Goal: Navigation & Orientation: Find specific page/section

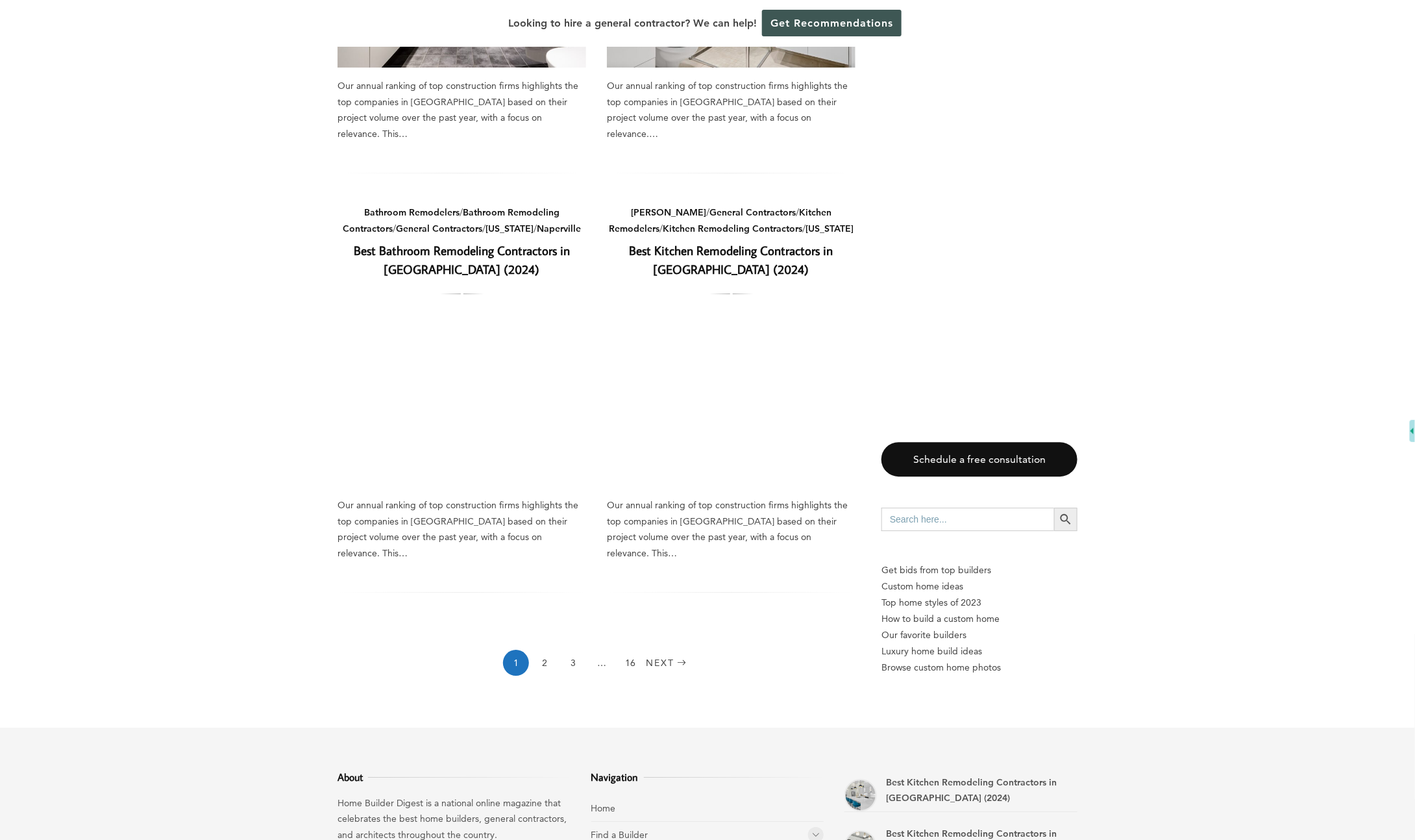
scroll to position [1881, 0]
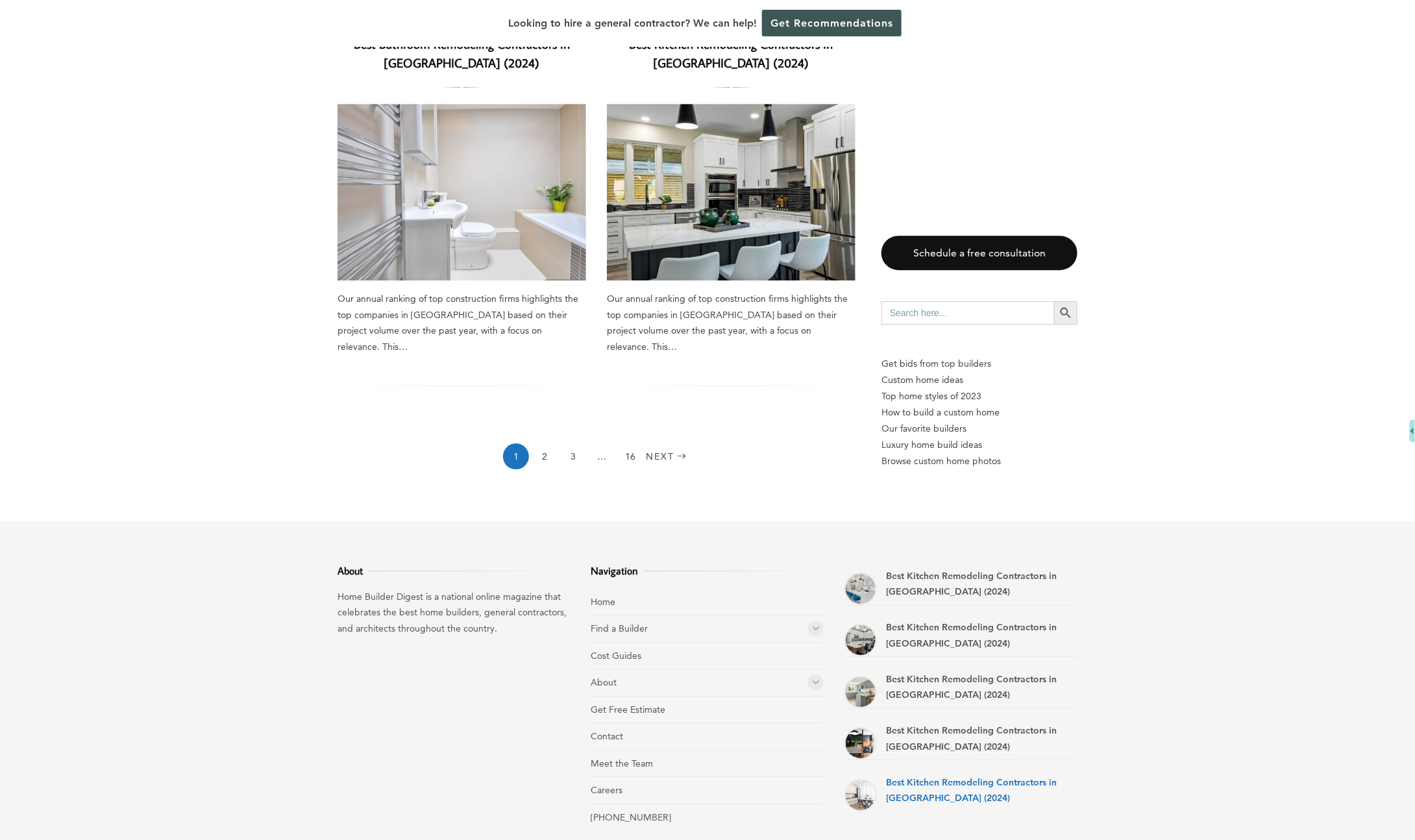
click at [988, 776] on link "Best Kitchen Remodeling Contractors in [GEOGRAPHIC_DATA] (2024)" at bounding box center [971, 790] width 171 height 28
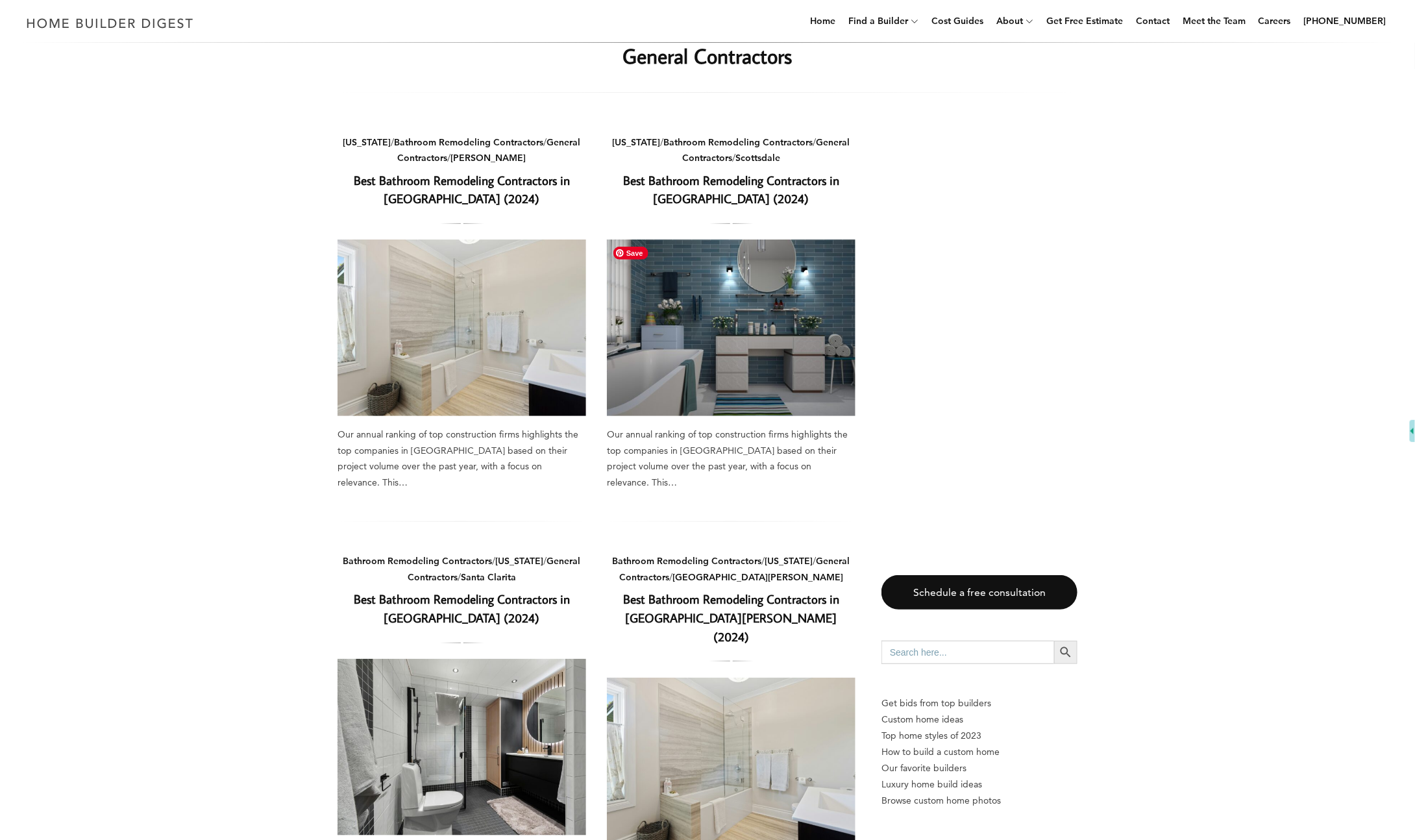
scroll to position [0, 0]
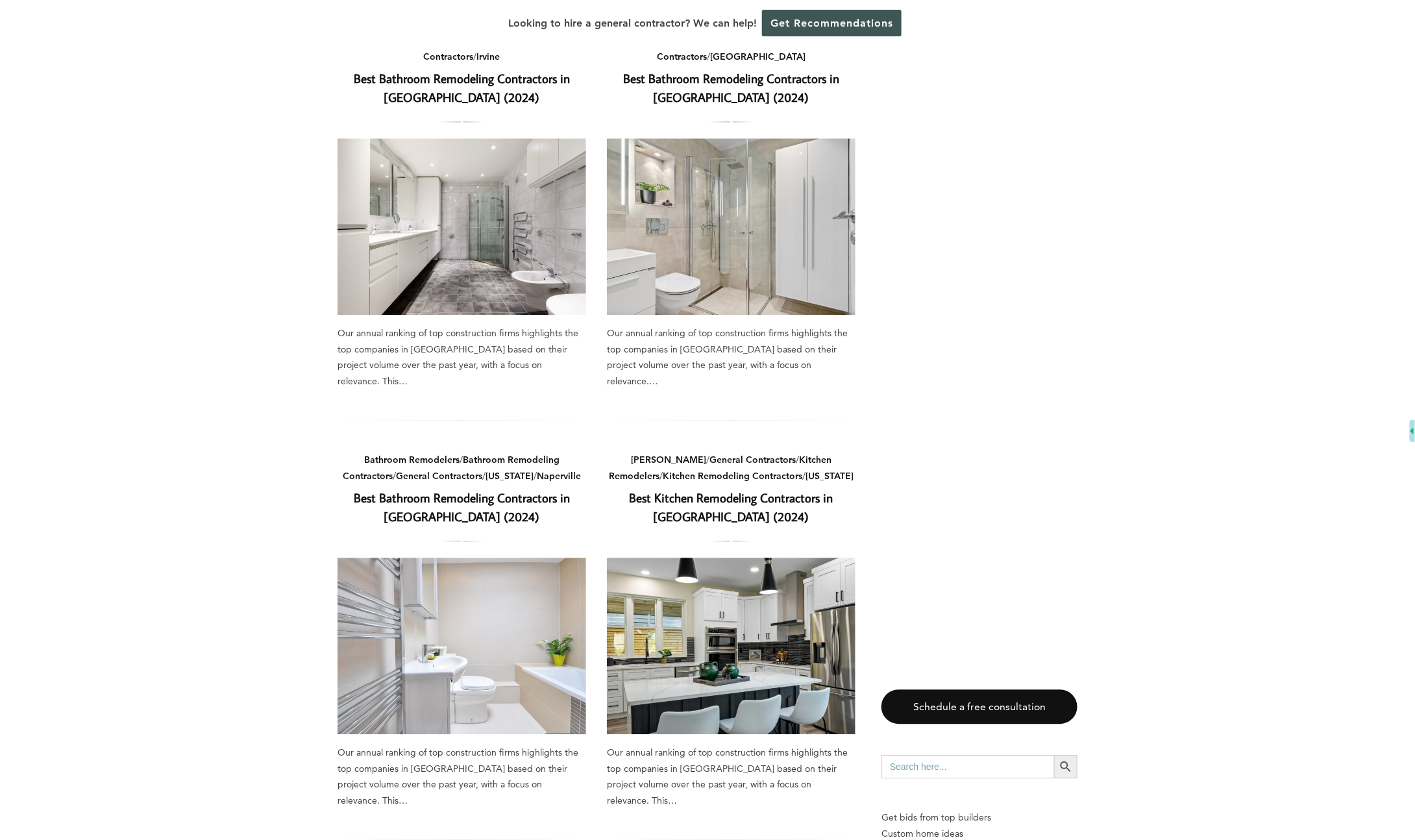
scroll to position [1817, 0]
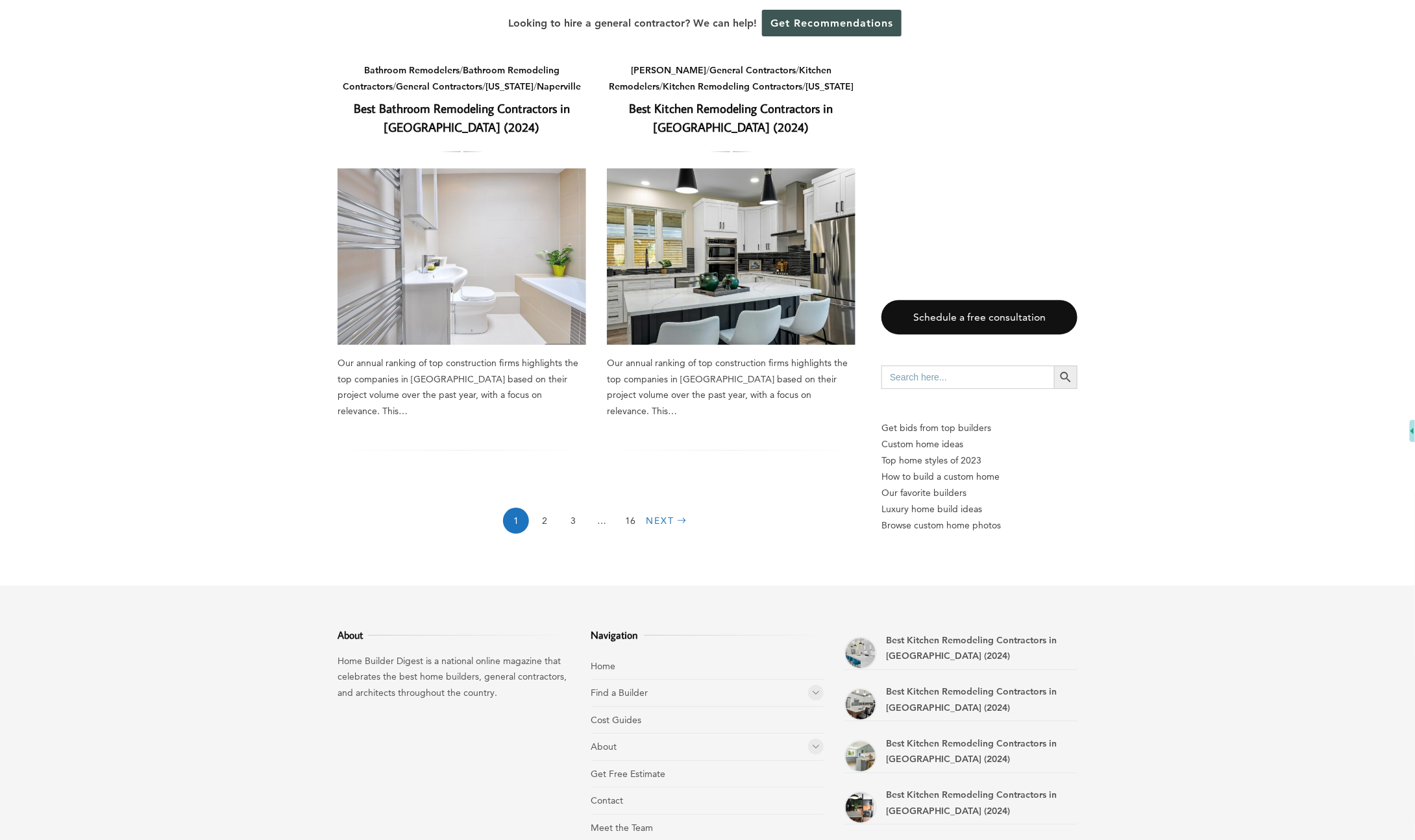
click at [662, 507] on link "Next" at bounding box center [667, 520] width 44 height 26
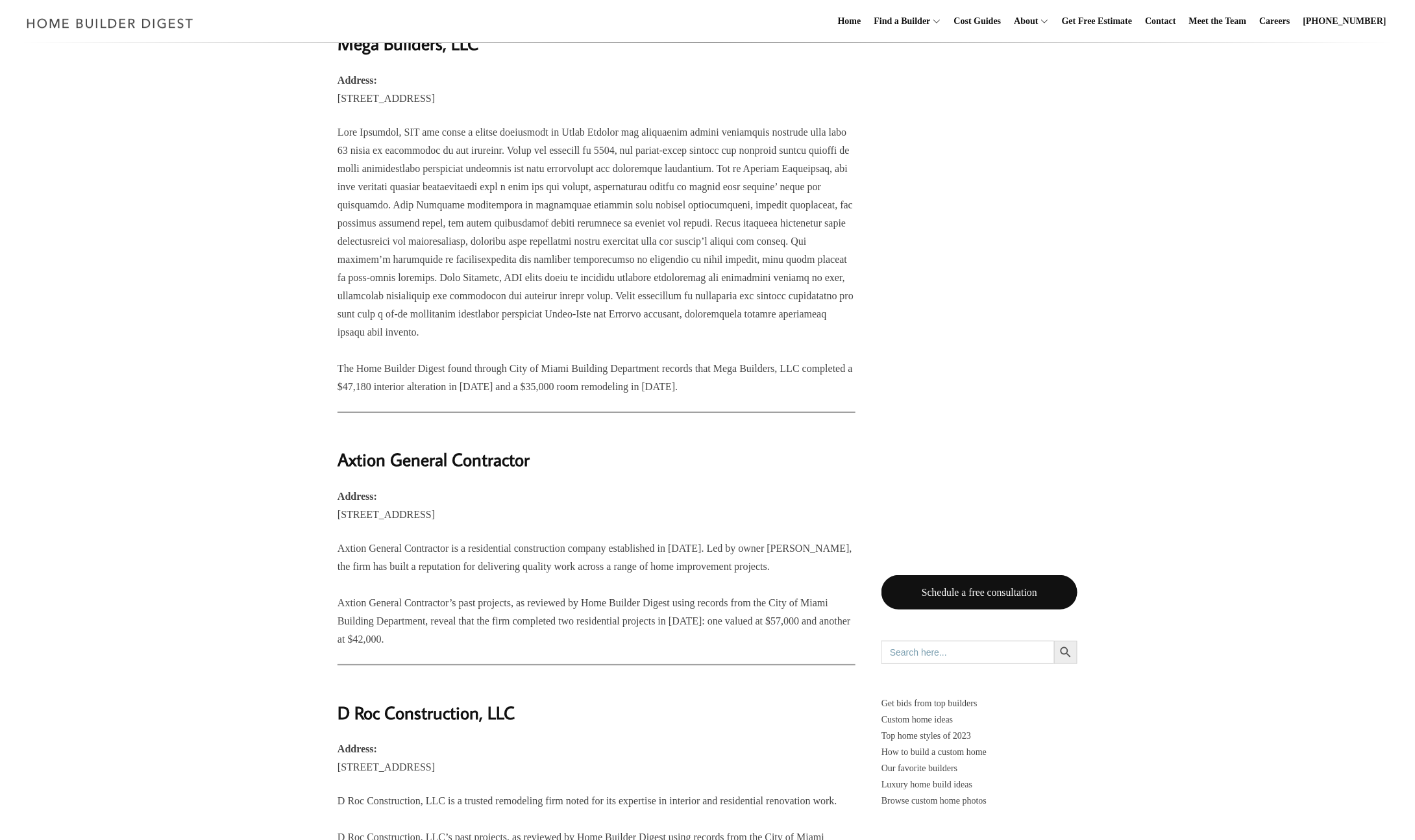
scroll to position [2141, 0]
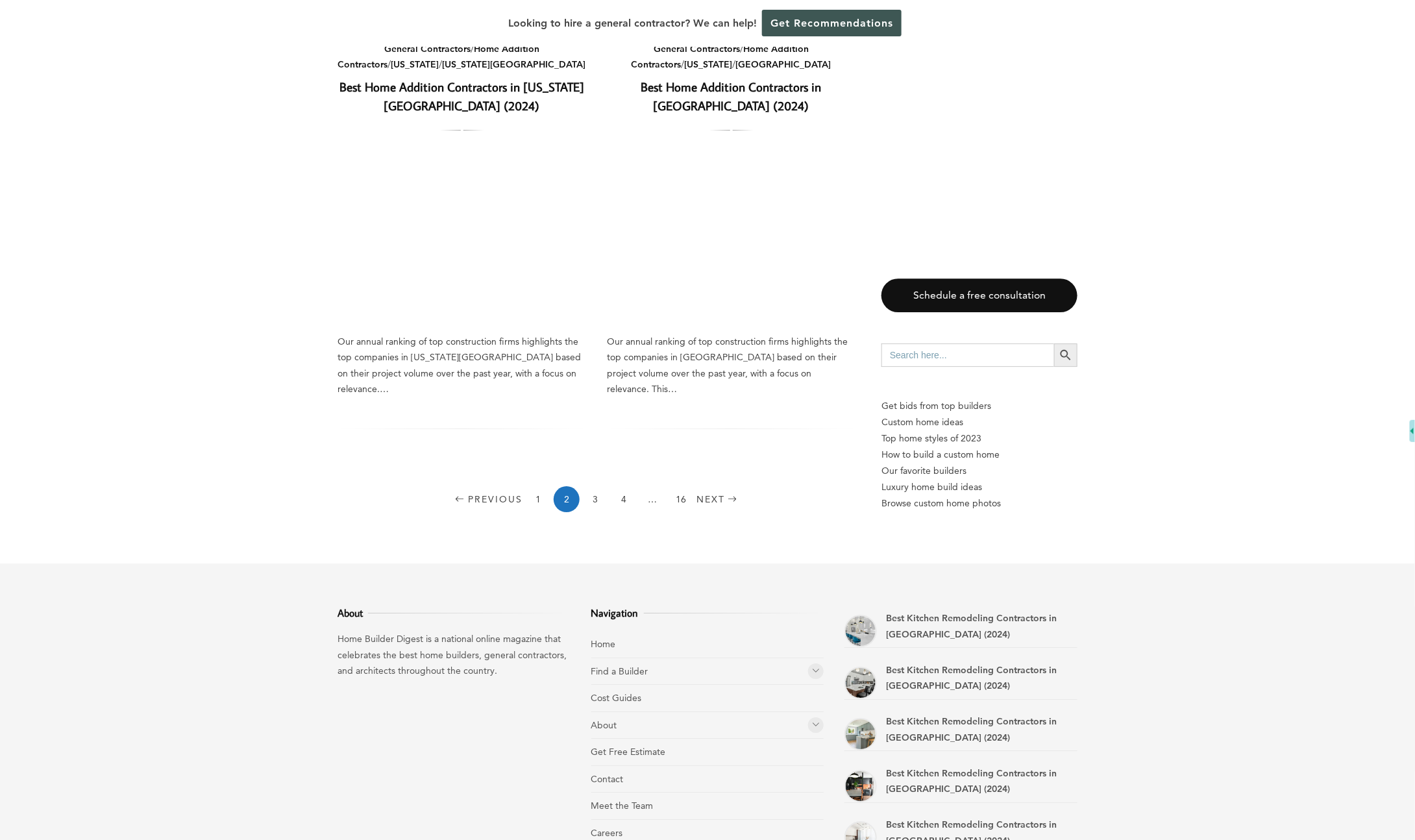
scroll to position [1898, 0]
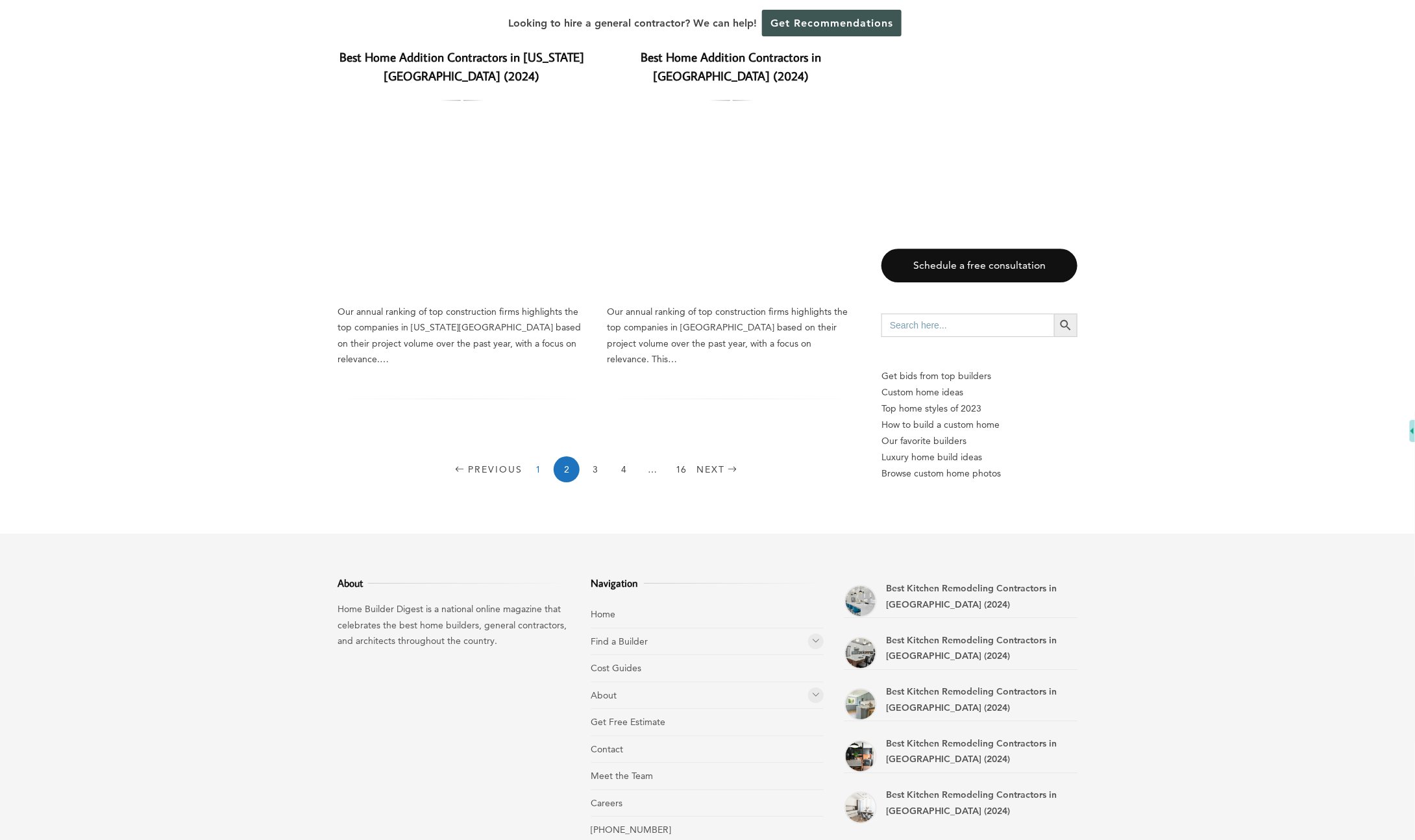
click at [530, 457] on link "1" at bounding box center [537, 469] width 26 height 26
